Goal: Find specific page/section: Find specific page/section

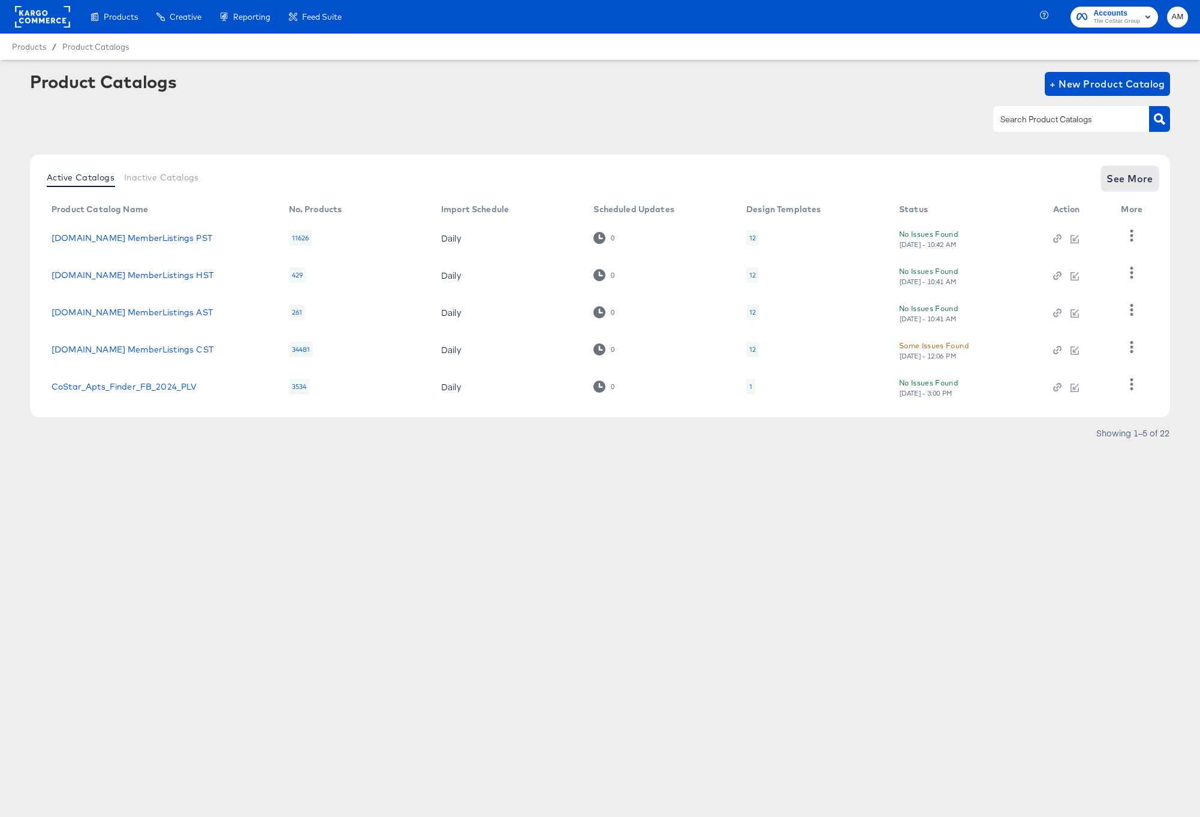
click at [1125, 184] on span "See More" at bounding box center [1130, 178] width 47 height 17
click at [1130, 183] on span "See More" at bounding box center [1130, 178] width 47 height 17
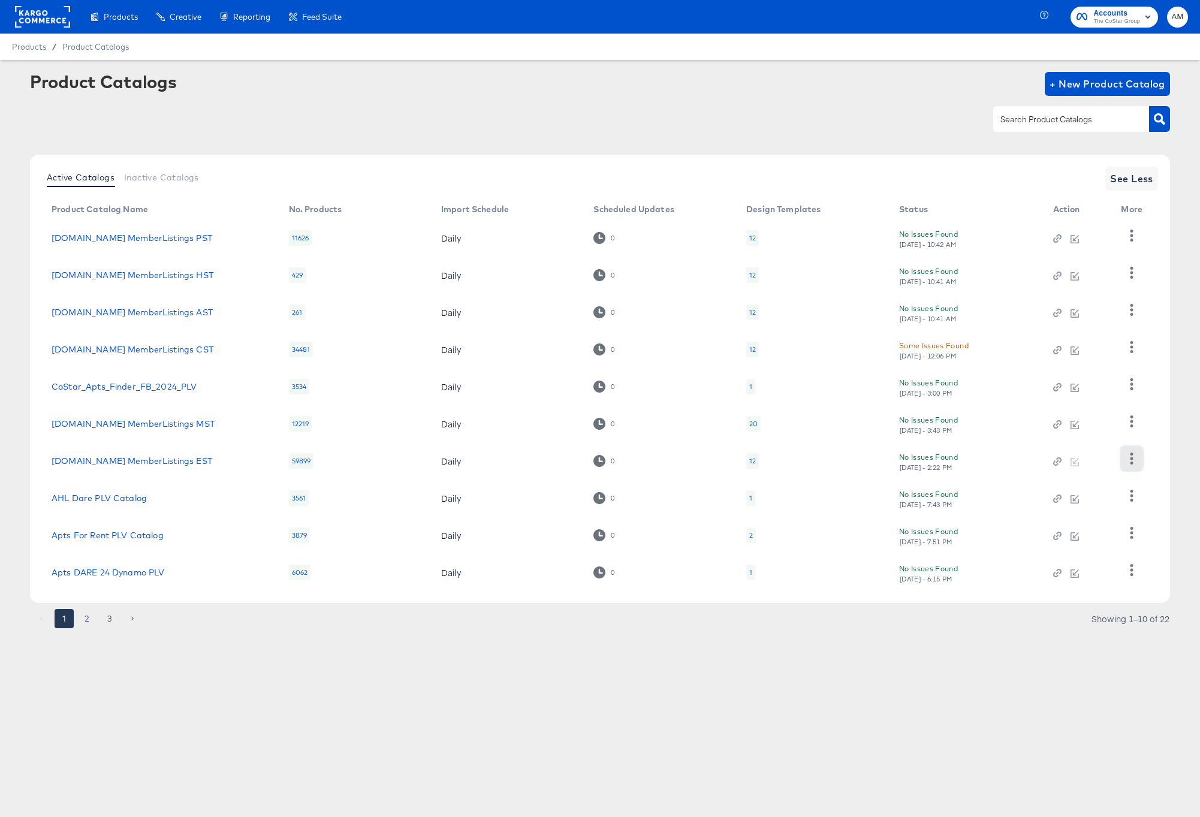
click at [1130, 463] on icon "button" at bounding box center [1131, 458] width 11 height 11
click at [1080, 504] on div "HUD Checks (Internal)" at bounding box center [1083, 502] width 120 height 19
click at [179, 463] on link "[DOMAIN_NAME] MemberListings EST" at bounding box center [132, 461] width 161 height 10
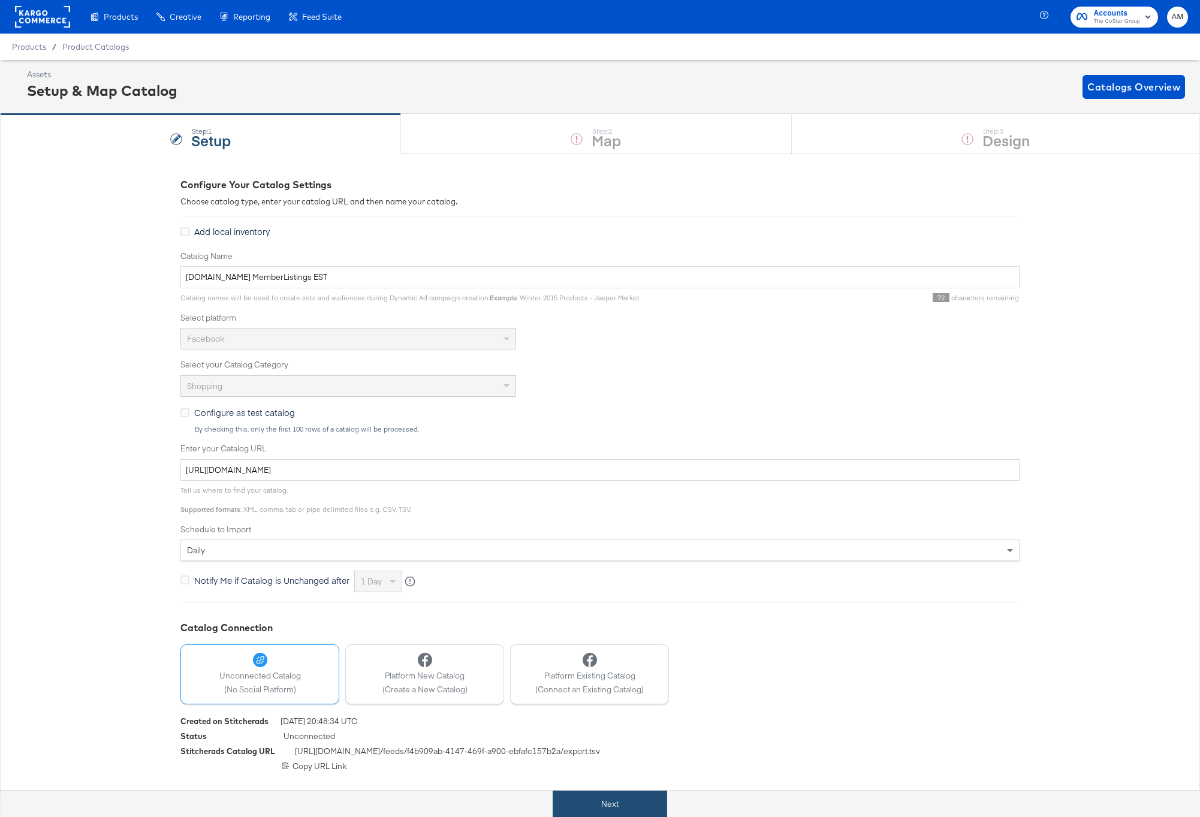
click at [580, 797] on button "Next" at bounding box center [610, 804] width 114 height 27
